Goal: Task Accomplishment & Management: Use online tool/utility

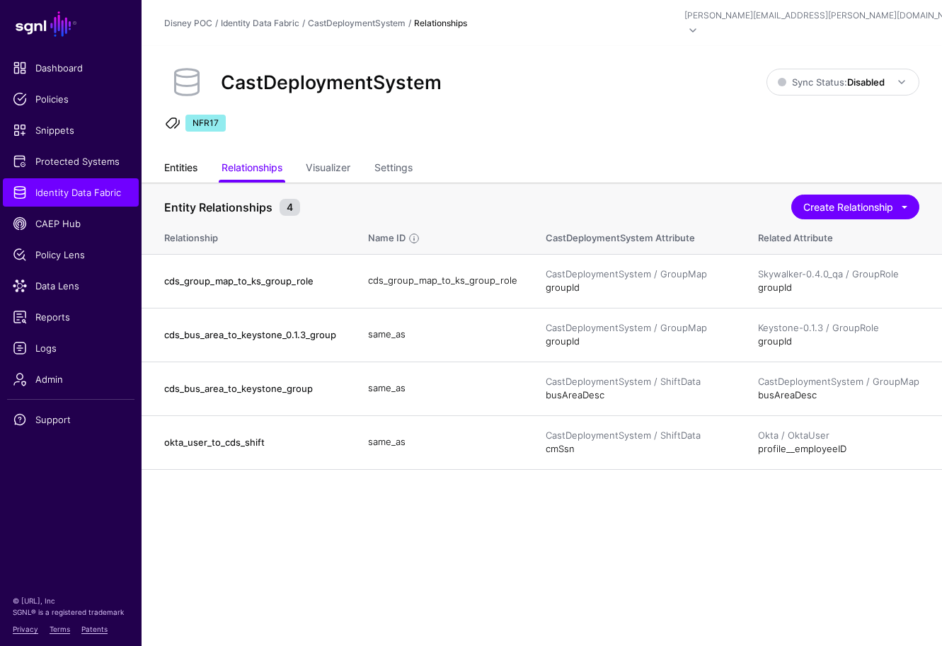
click at [173, 156] on link "Entities" at bounding box center [180, 169] width 33 height 27
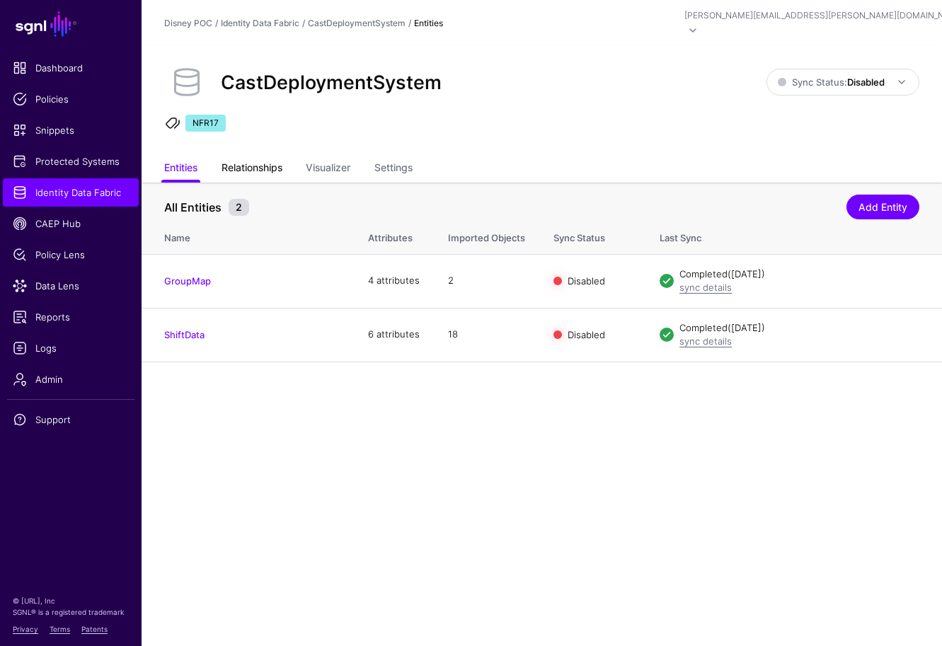
click at [268, 156] on link "Relationships" at bounding box center [251, 169] width 61 height 27
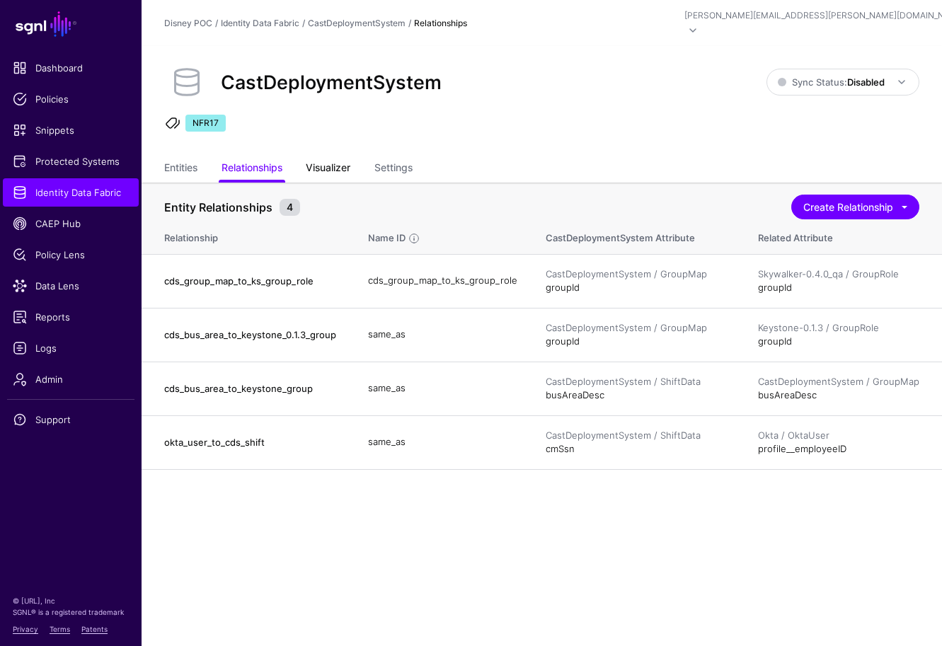
click at [330, 156] on link "Visualizer" at bounding box center [328, 169] width 45 height 27
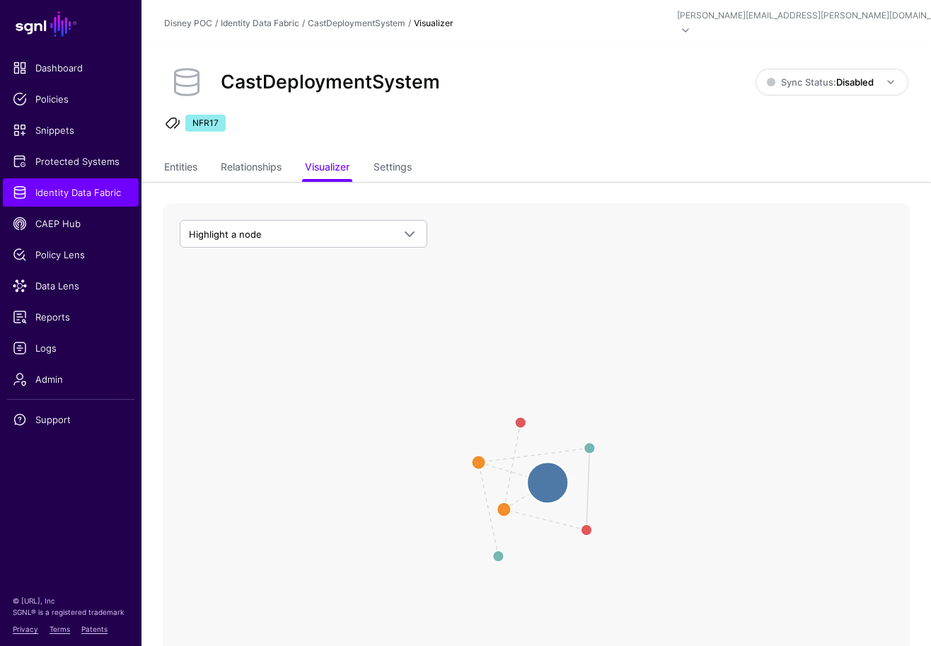
click at [545, 463] on circle at bounding box center [548, 483] width 42 height 42
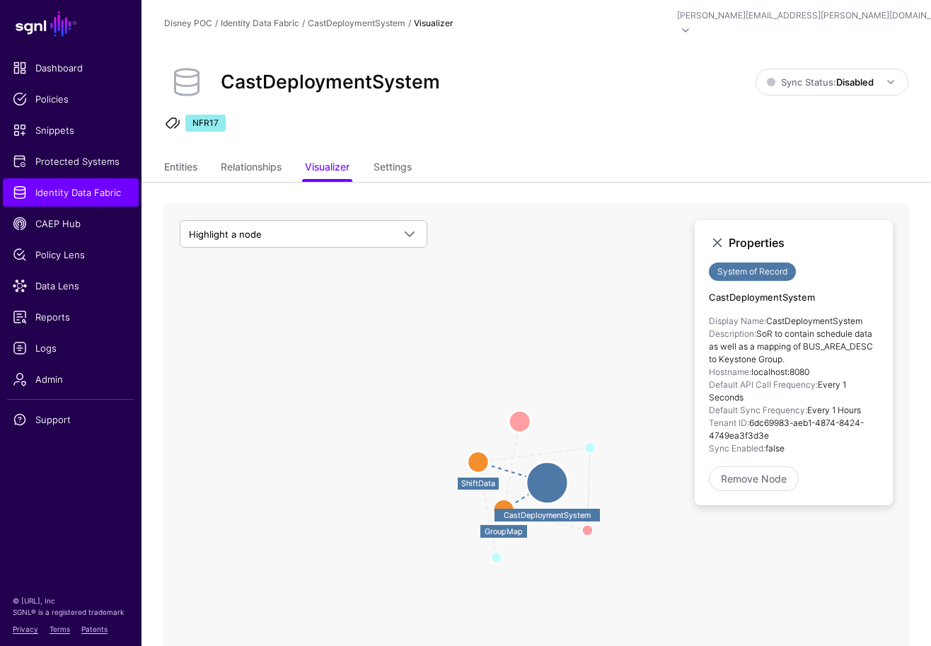
click at [520, 410] on circle at bounding box center [520, 421] width 23 height 23
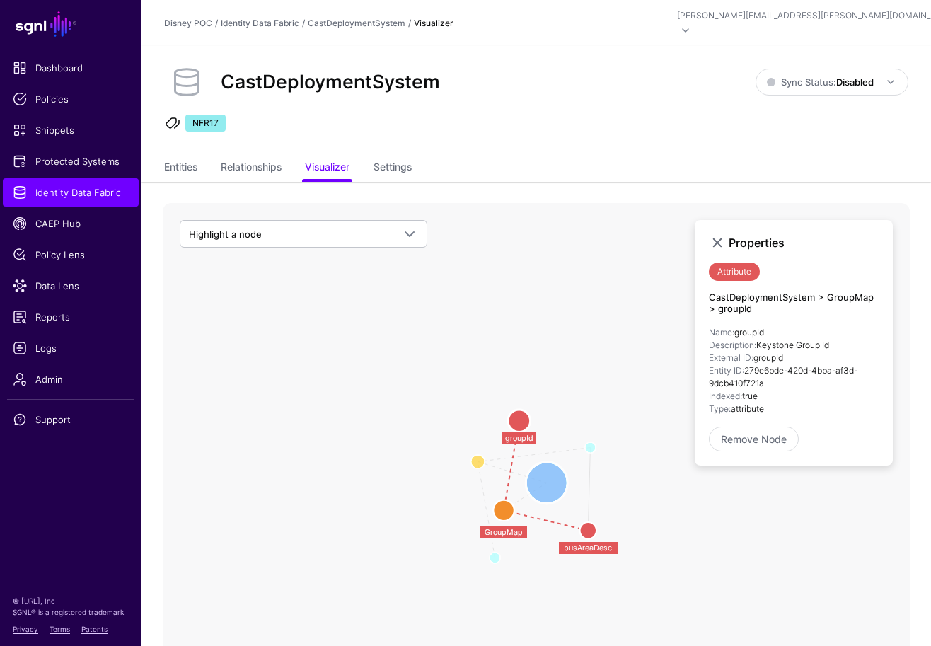
click at [543, 462] on circle at bounding box center [547, 483] width 42 height 42
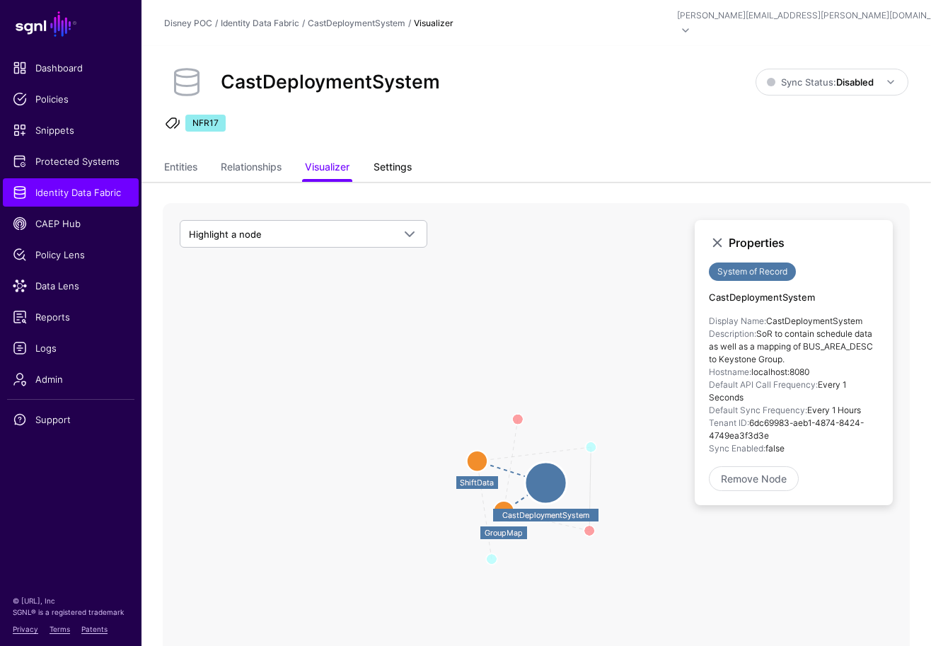
click at [391, 155] on link "Settings" at bounding box center [393, 168] width 38 height 27
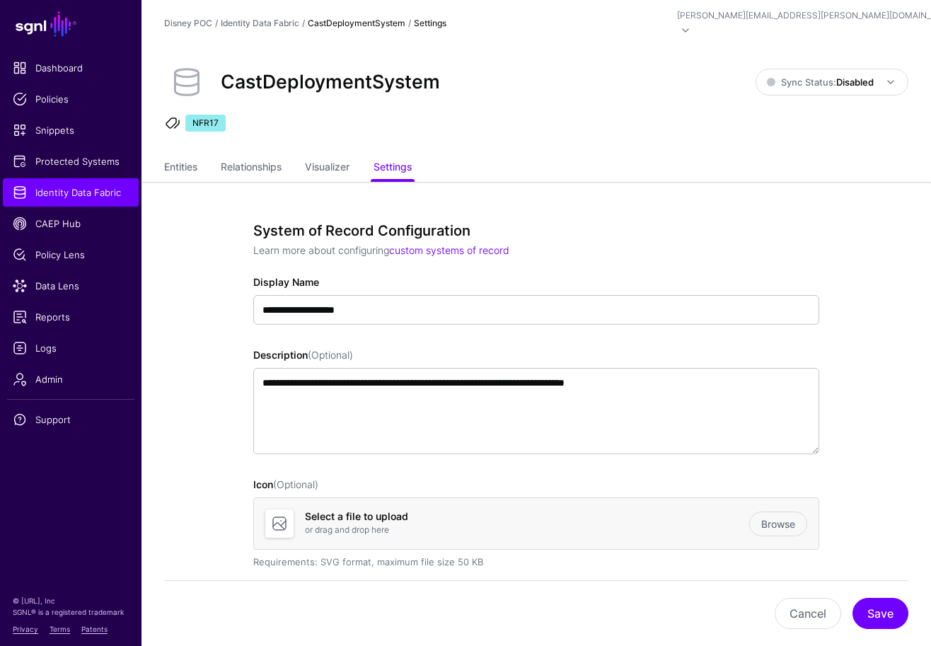
click at [355, 71] on h2 "CastDeploymentSystem" at bounding box center [330, 82] width 219 height 23
copy h2 "CastDeploymentSystem"
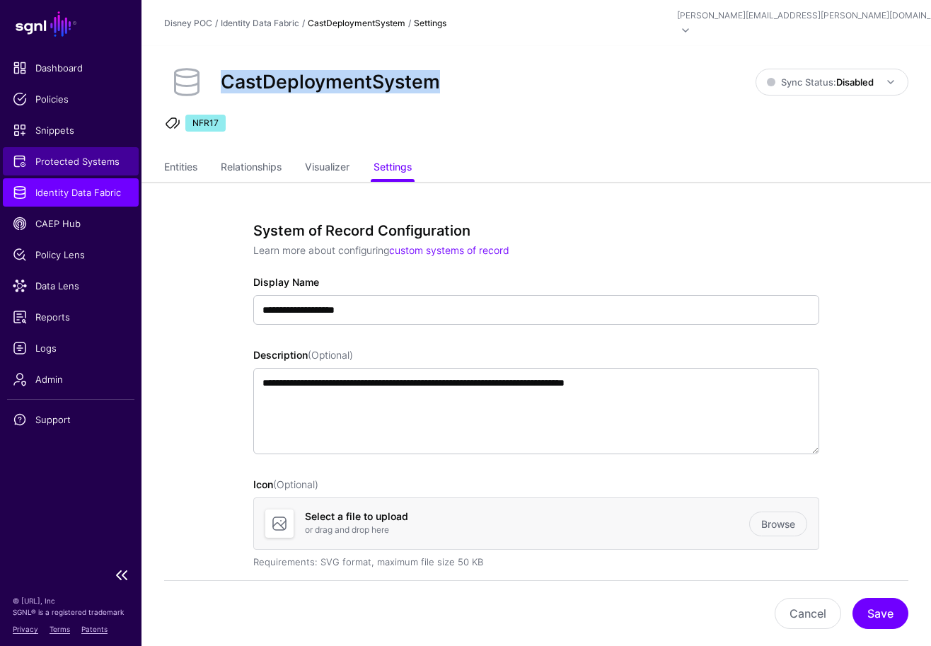
click at [90, 162] on span "Protected Systems" at bounding box center [71, 161] width 116 height 14
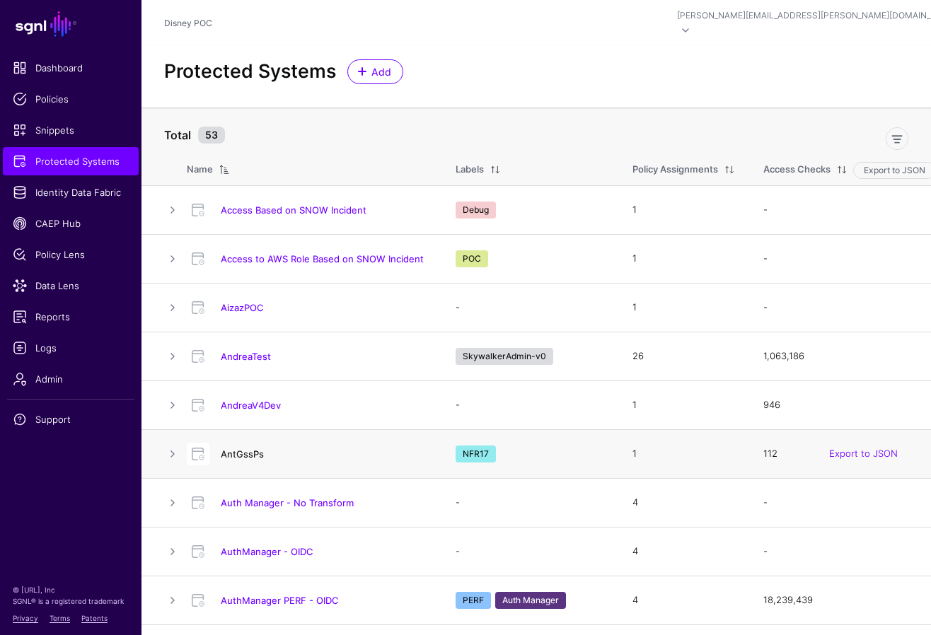
click at [250, 449] on link "AntGssPs" at bounding box center [242, 454] width 43 height 11
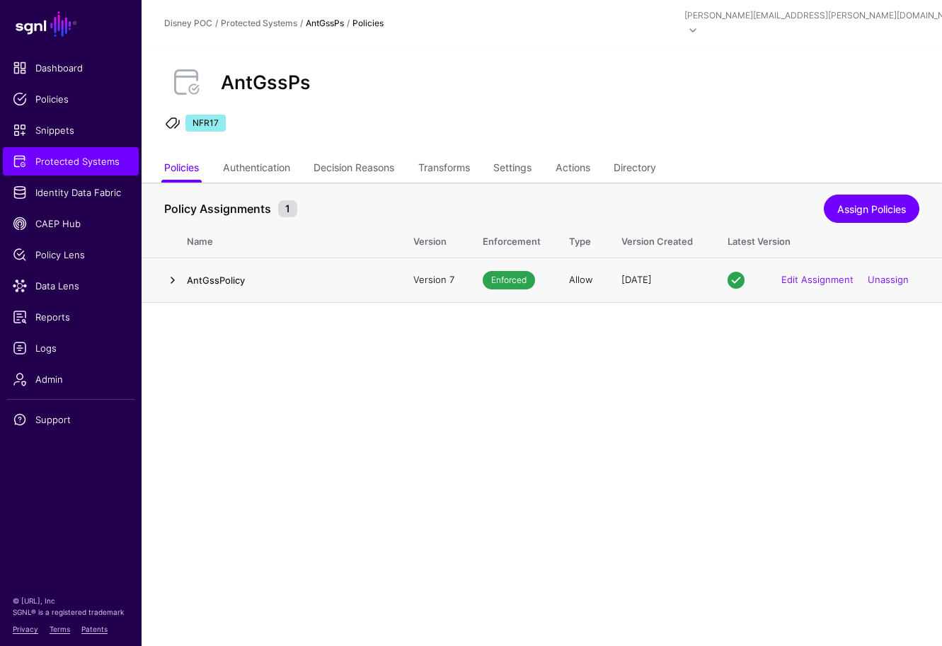
click at [173, 272] on link at bounding box center [172, 280] width 17 height 17
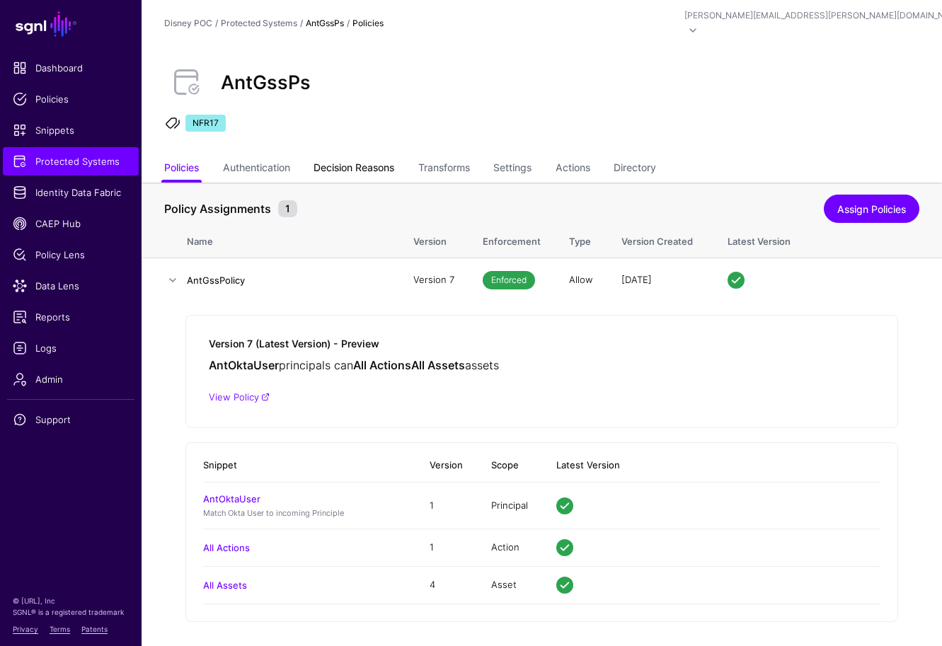
click at [347, 156] on link "Decision Reasons" at bounding box center [353, 169] width 81 height 27
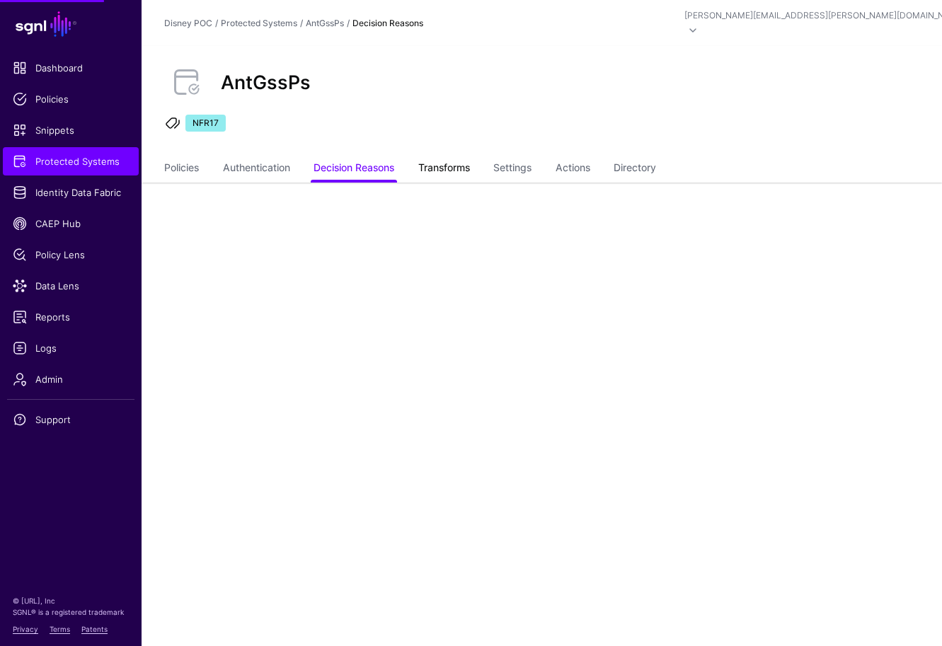
click at [441, 156] on link "Transforms" at bounding box center [444, 169] width 52 height 27
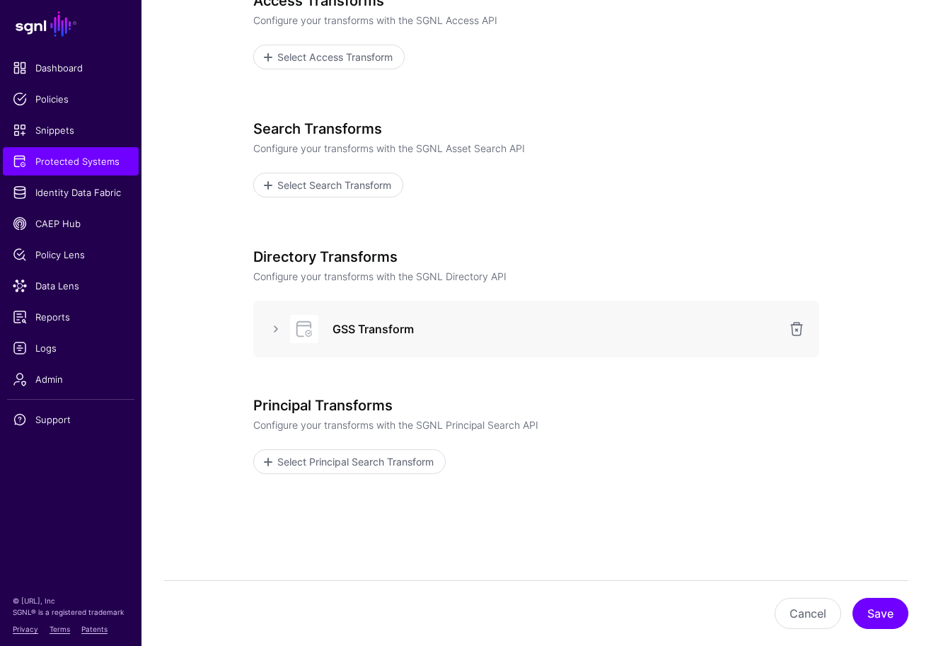
scroll to position [233, 0]
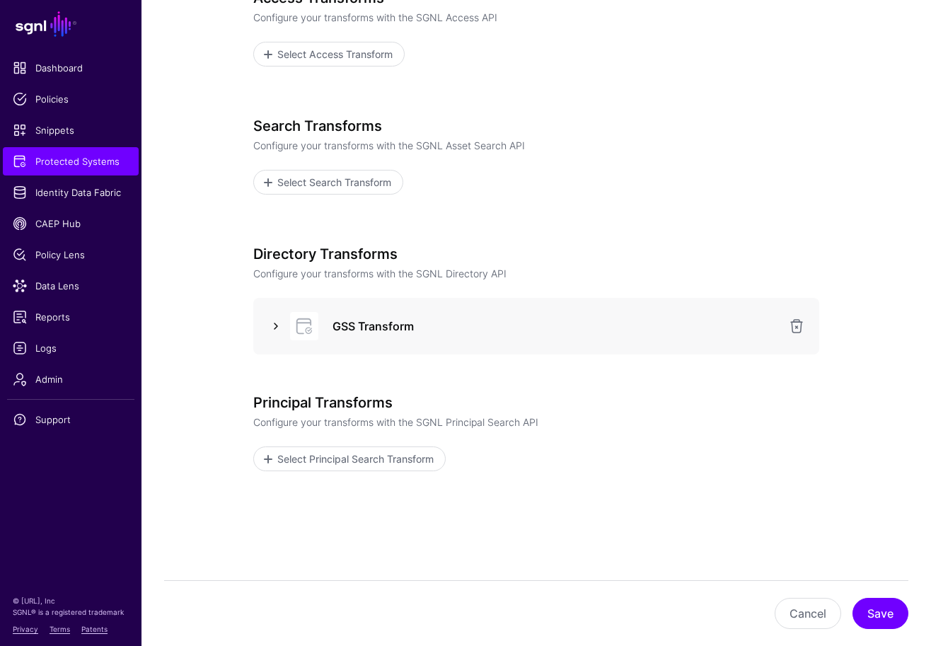
click at [276, 318] on link at bounding box center [275, 326] width 17 height 17
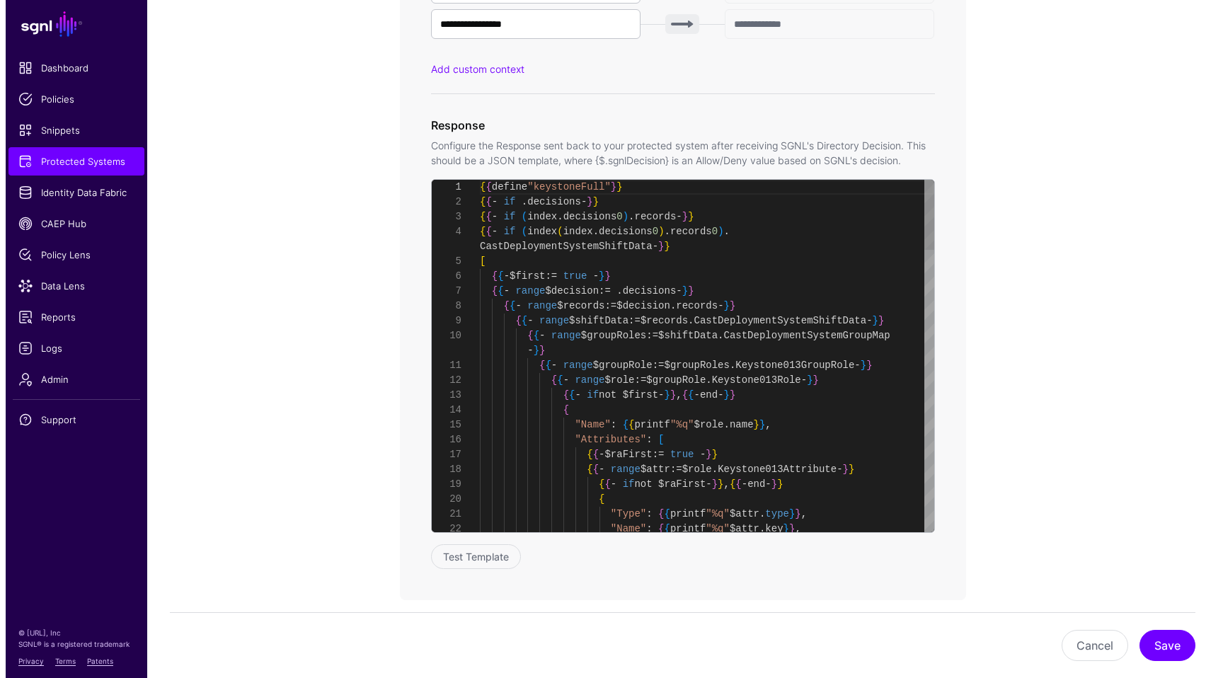
scroll to position [984, 0]
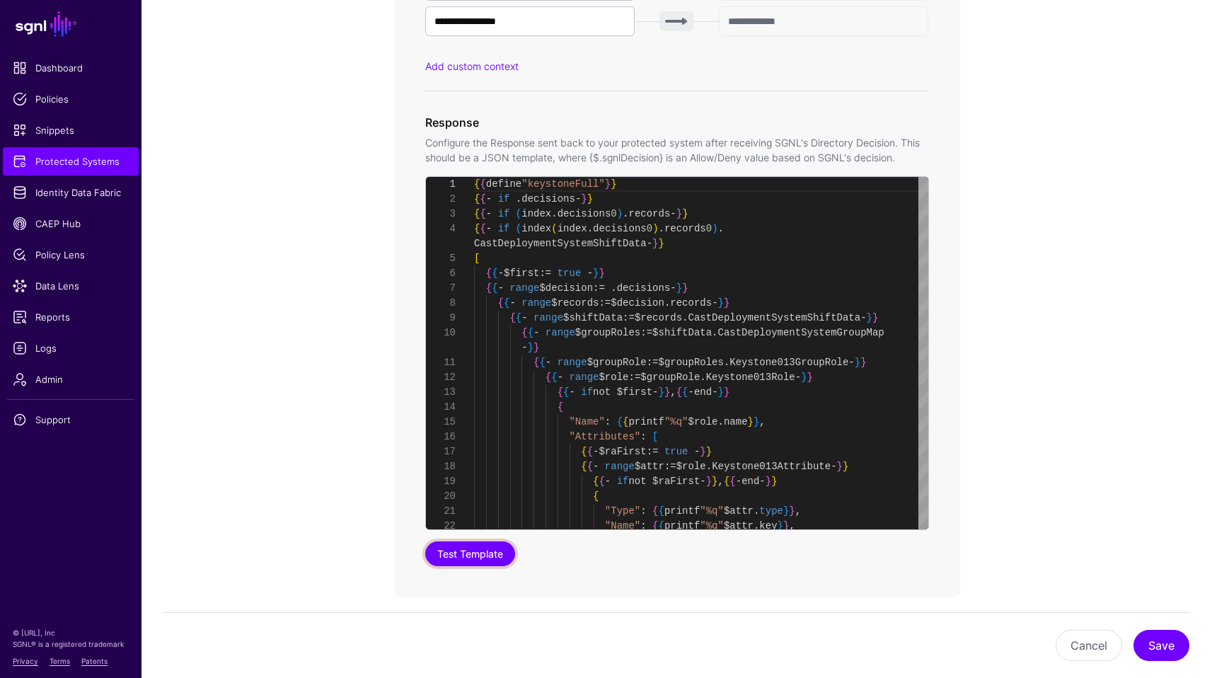
click at [489, 548] on button "Test Template" at bounding box center [470, 553] width 90 height 25
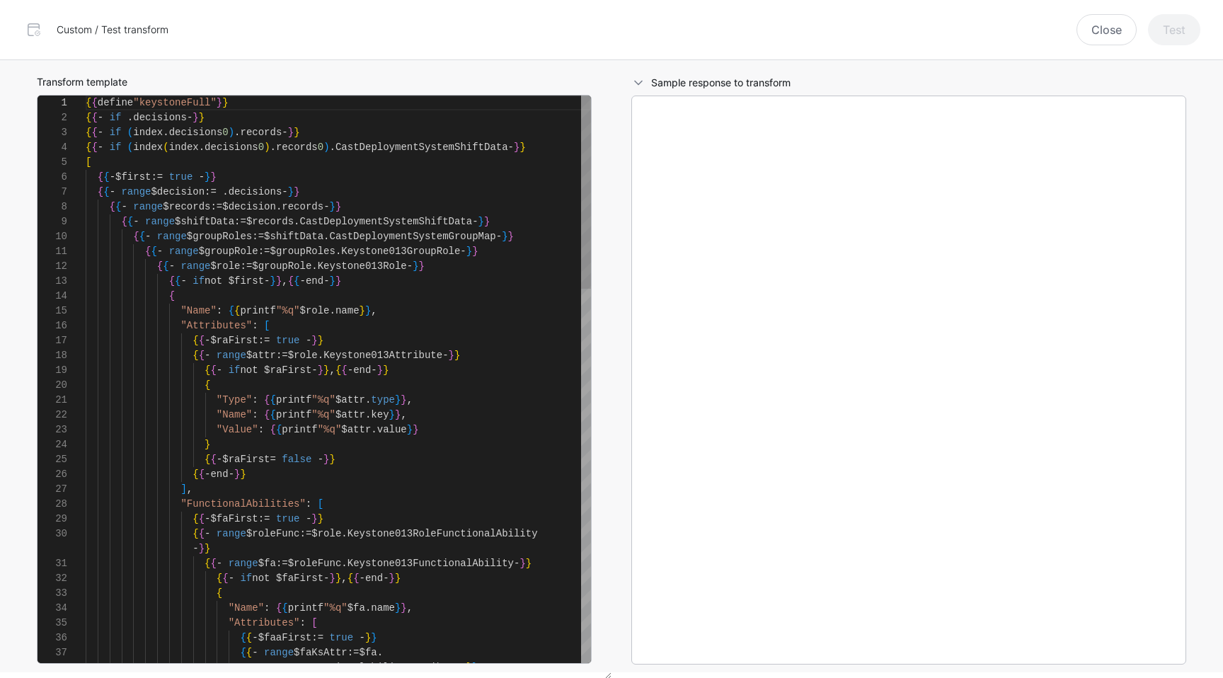
scroll to position [149, 0]
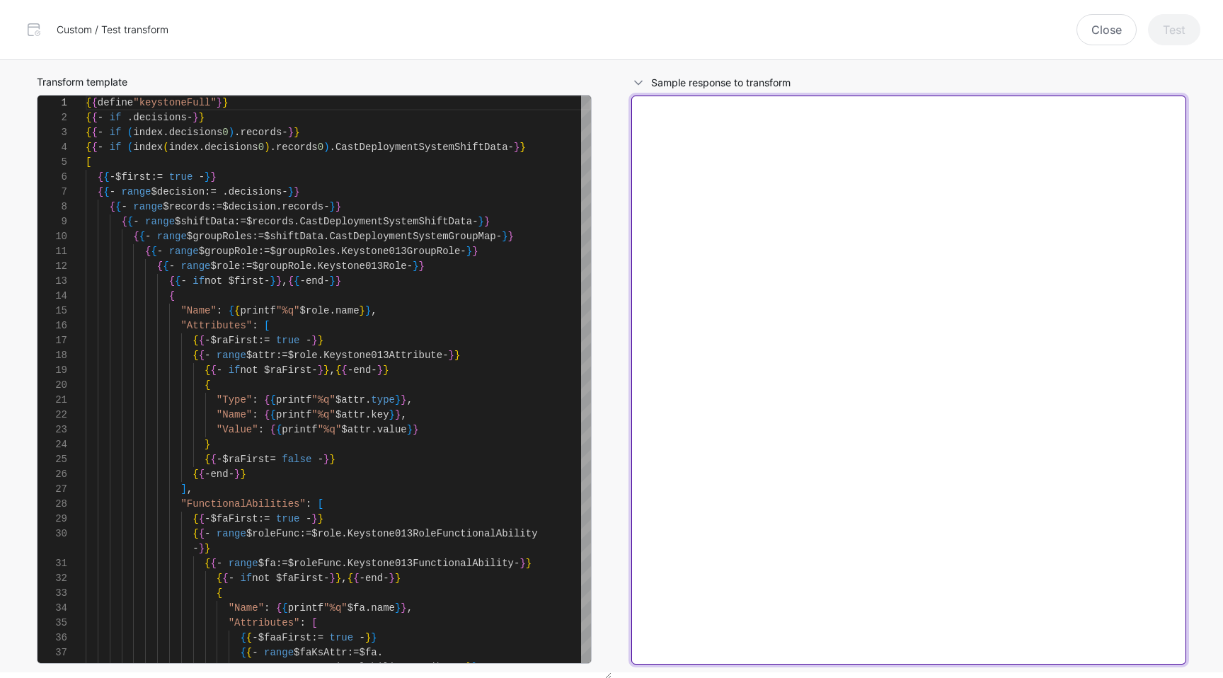
click at [698, 273] on textarea at bounding box center [908, 380] width 555 height 569
paste textarea "**********"
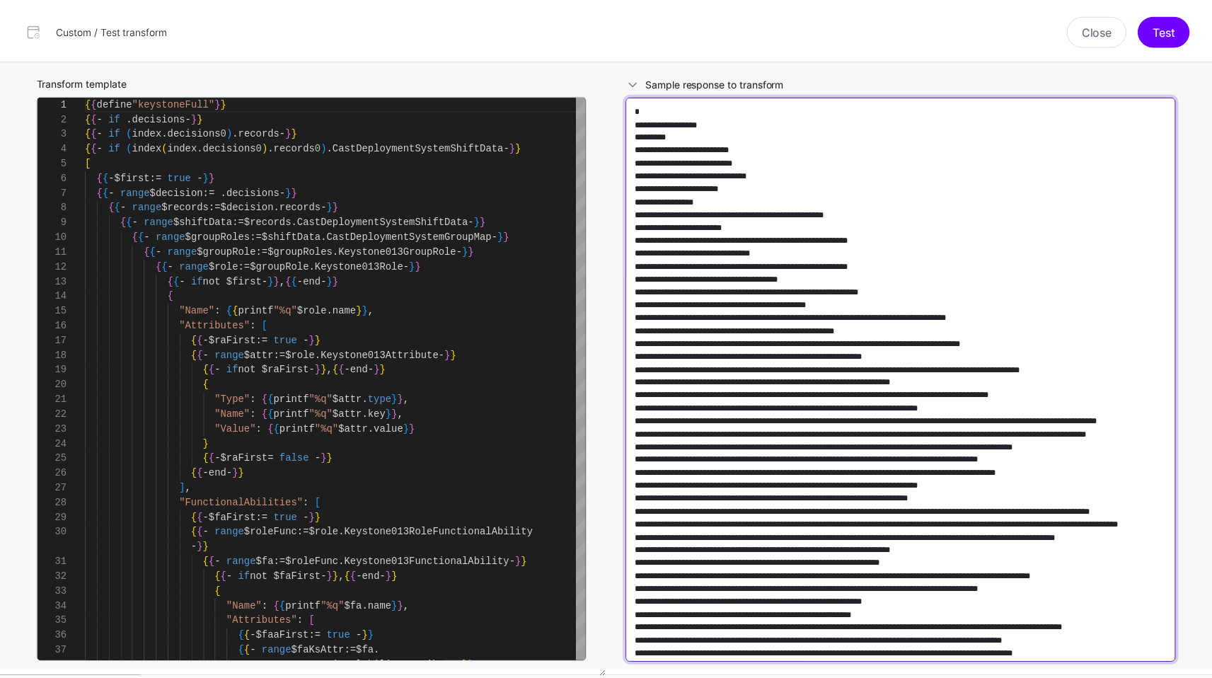
scroll to position [195878, 0]
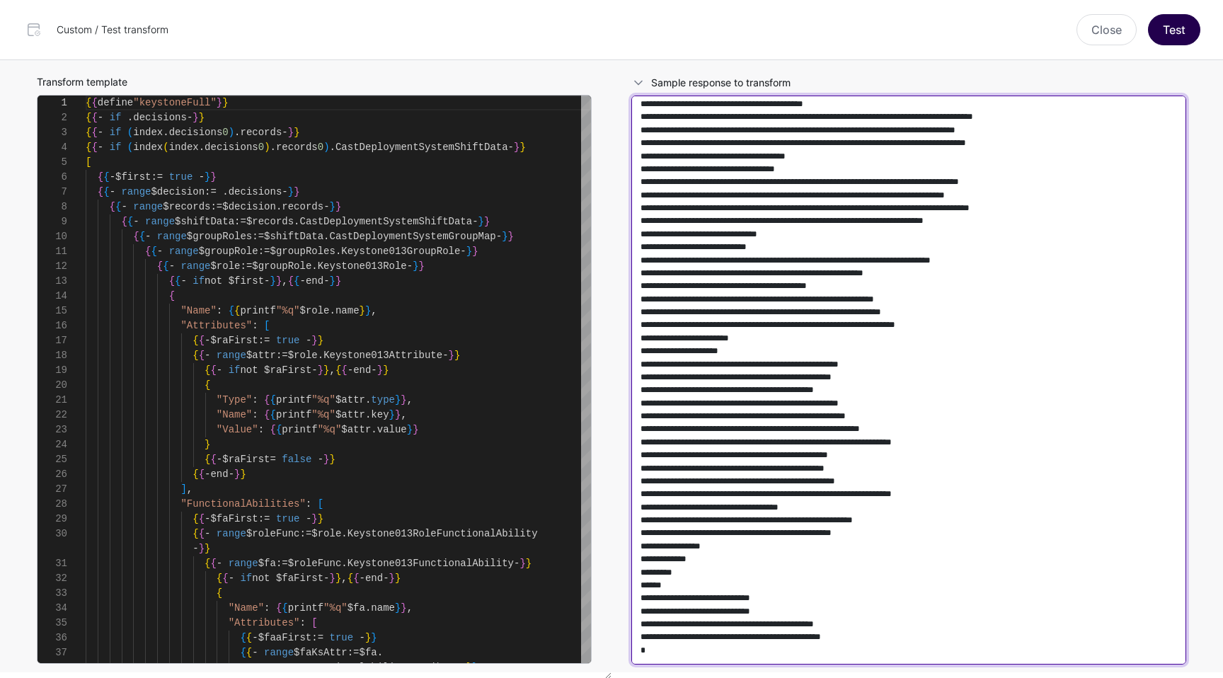
type textarea "**********"
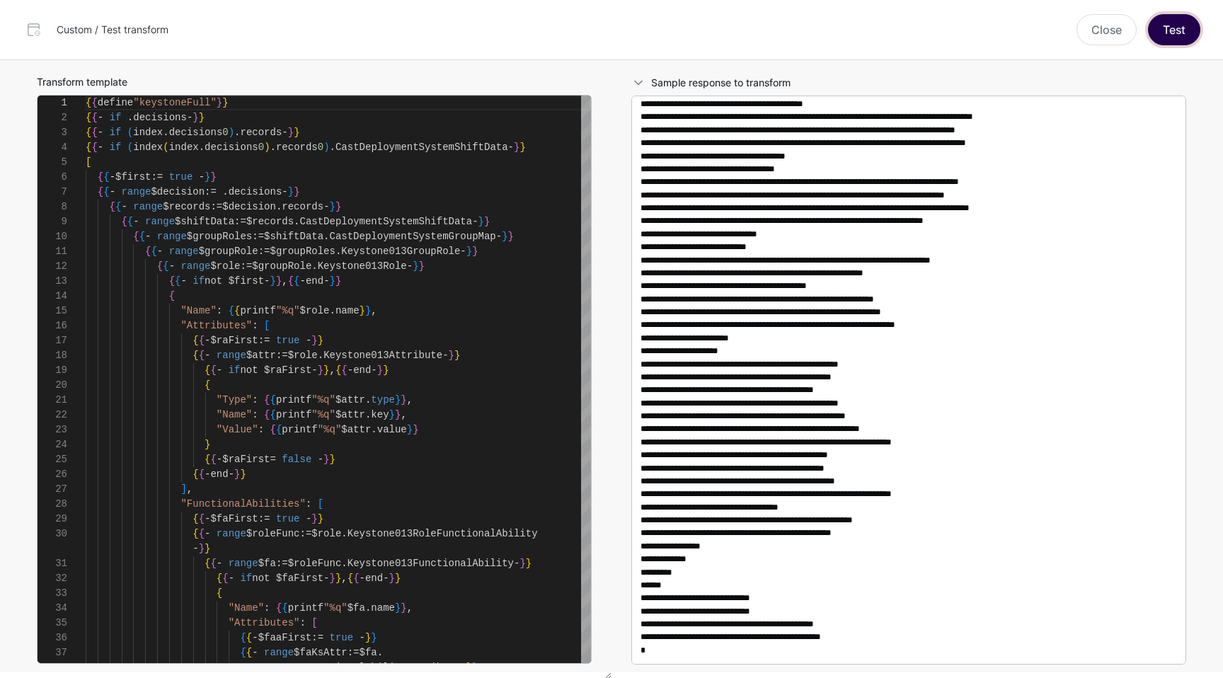
click at [941, 36] on button "Test" at bounding box center [1174, 29] width 52 height 31
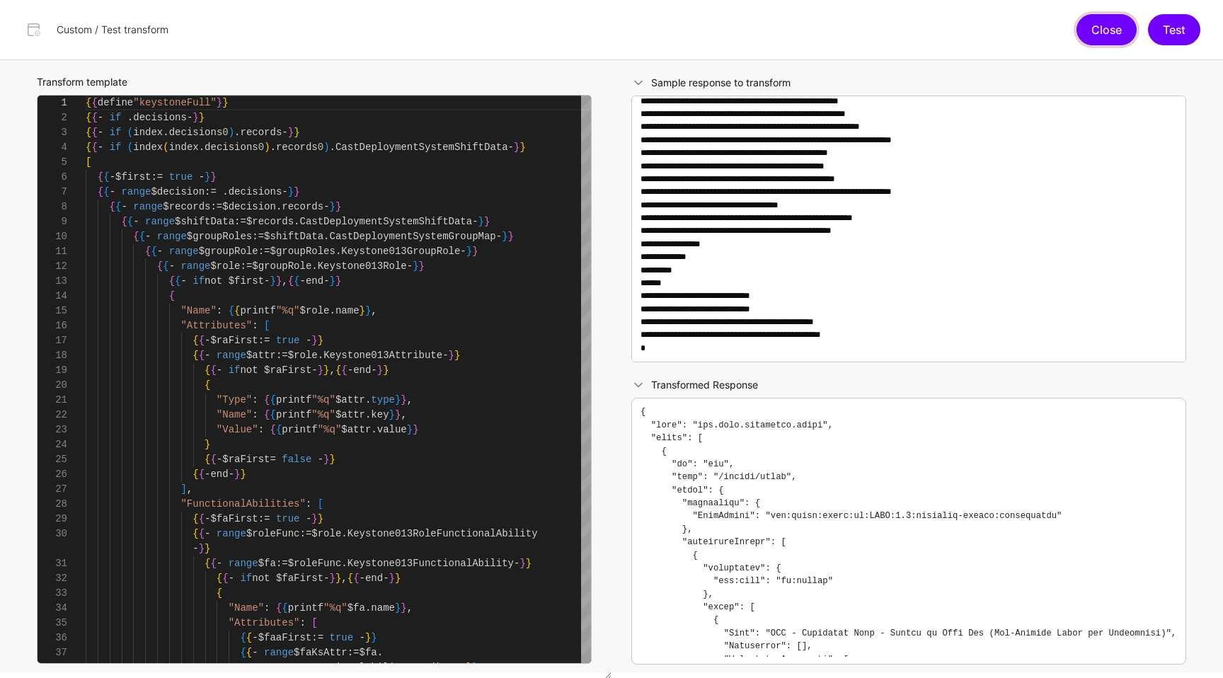
click at [941, 35] on button "Close" at bounding box center [1106, 29] width 60 height 31
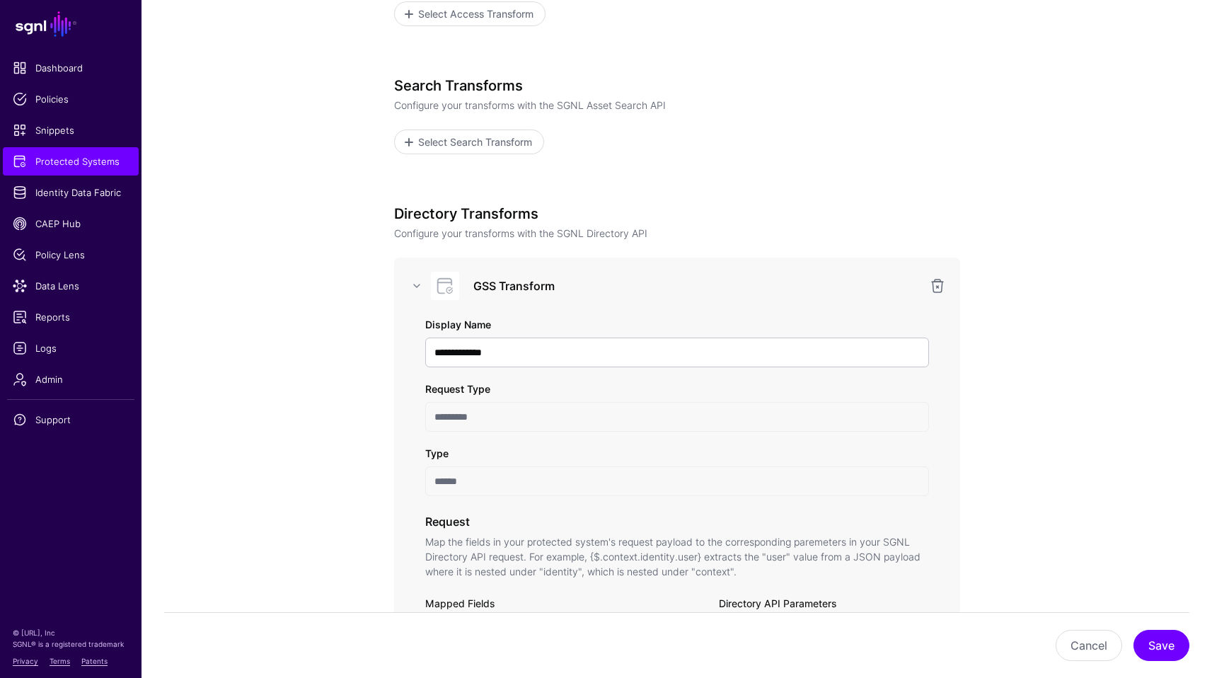
scroll to position [0, 0]
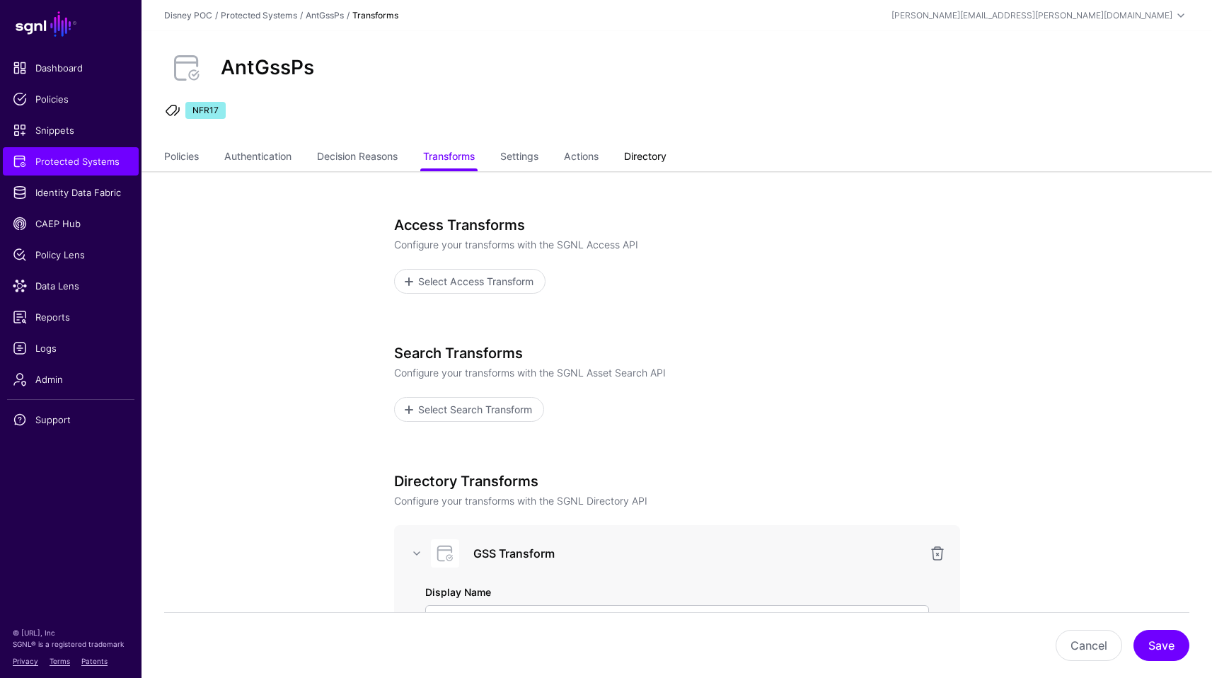
click at [654, 157] on link "Directory" at bounding box center [645, 157] width 42 height 27
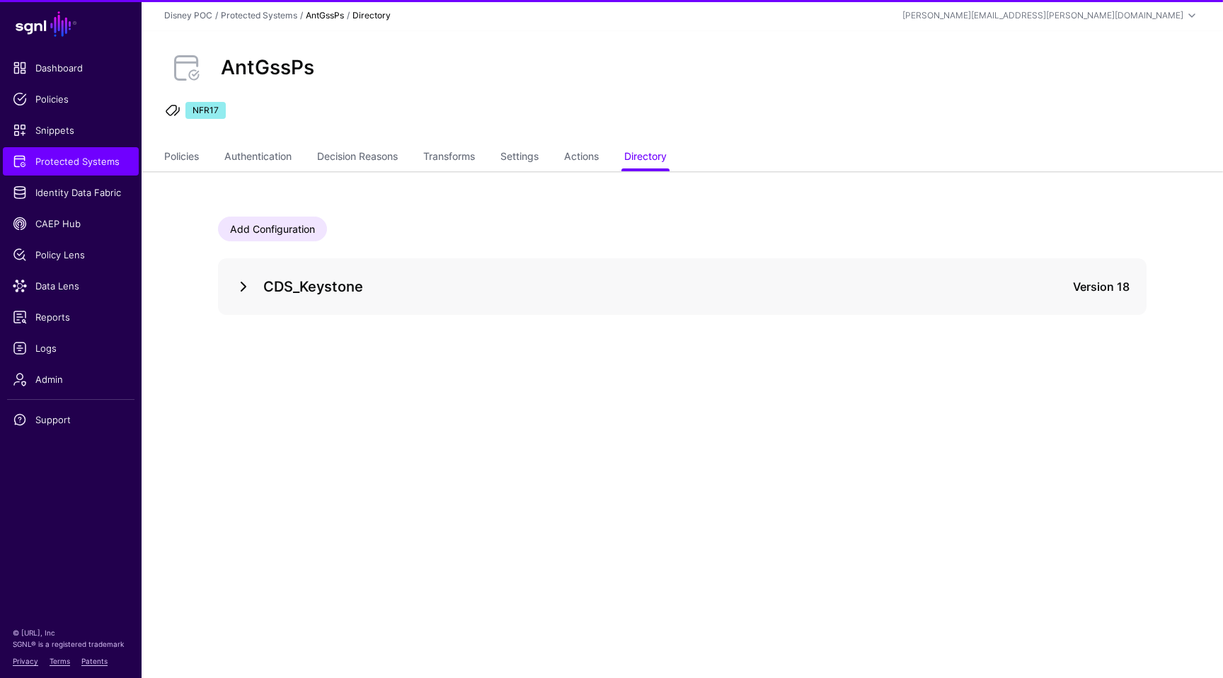
click at [246, 292] on link at bounding box center [243, 286] width 17 height 17
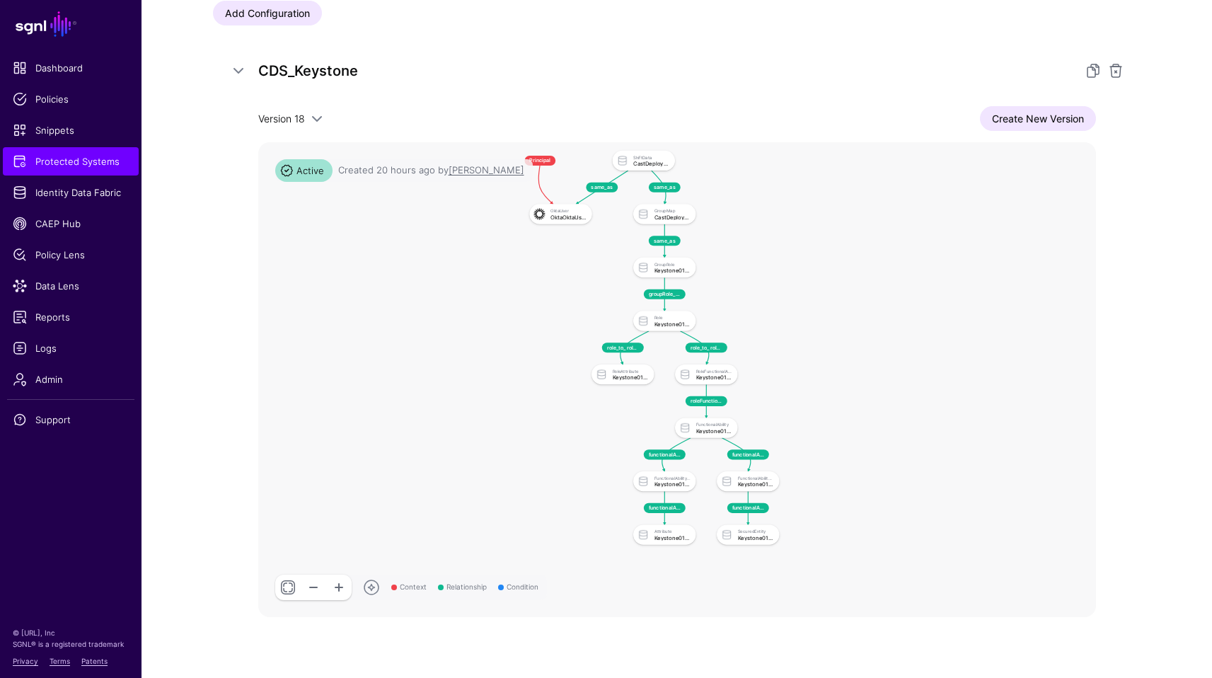
scroll to position [245, 0]
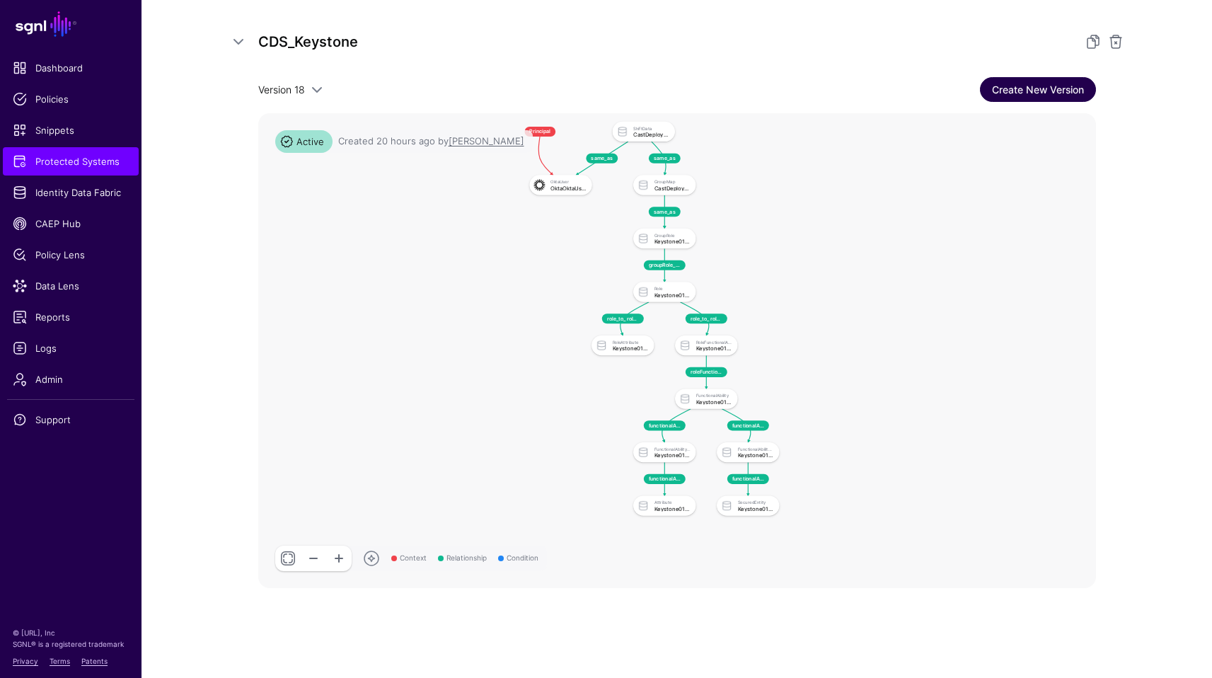
click at [941, 92] on link "Create New Version" at bounding box center [1038, 89] width 116 height 25
